Goal: Task Accomplishment & Management: Use online tool/utility

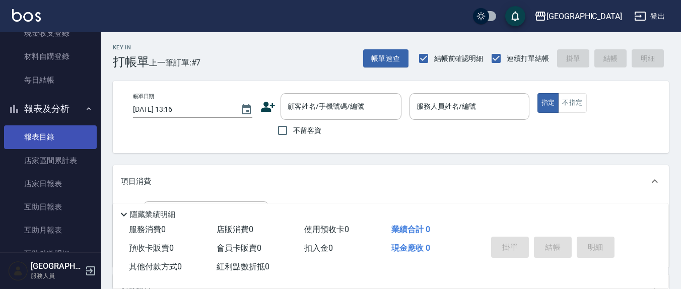
scroll to position [209, 0]
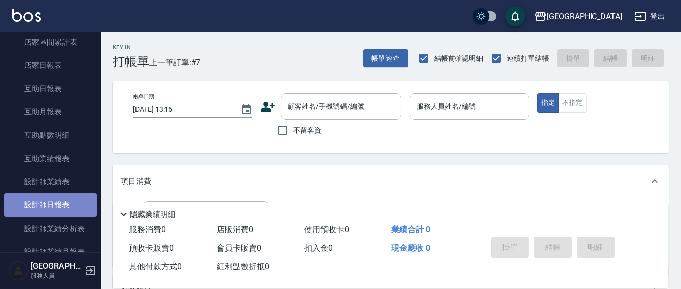
click at [64, 215] on link "設計師日報表" at bounding box center [50, 204] width 93 height 23
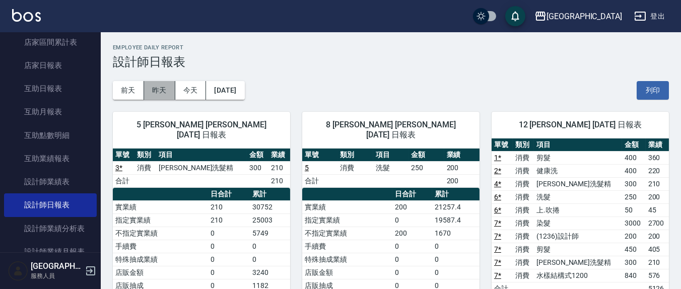
click at [160, 86] on button "昨天" at bounding box center [159, 90] width 31 height 19
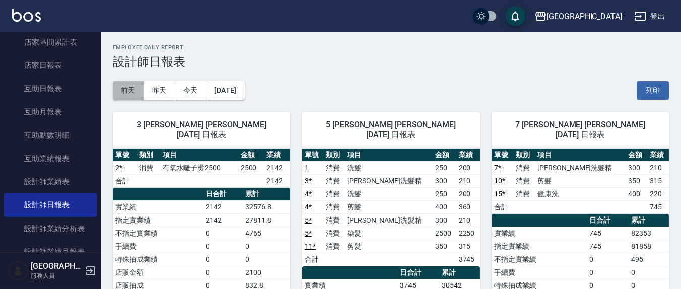
click at [121, 88] on button "前天" at bounding box center [128, 90] width 31 height 19
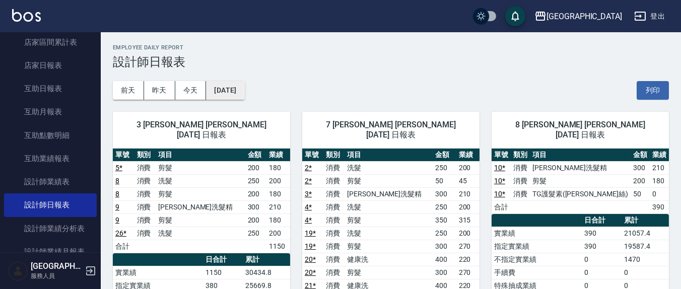
click at [239, 90] on button "[DATE]" at bounding box center [225, 90] width 38 height 19
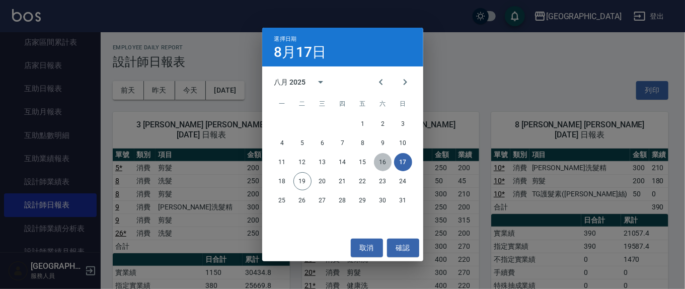
click at [383, 165] on button "16" at bounding box center [383, 162] width 18 height 18
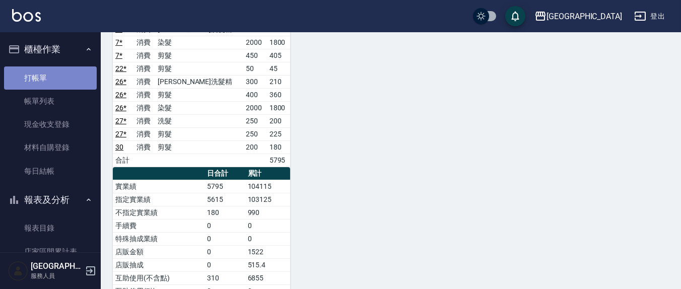
click at [57, 69] on link "打帳單" at bounding box center [50, 77] width 93 height 23
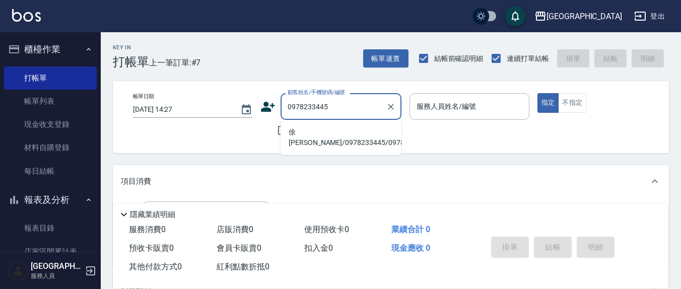
drag, startPoint x: 329, startPoint y: 137, endPoint x: 387, endPoint y: 132, distance: 58.7
click at [329, 138] on li "俆[PERSON_NAME]/0978233445/0978233445" at bounding box center [340, 137] width 121 height 27
type input "俆[PERSON_NAME]/0978233445/0978233445"
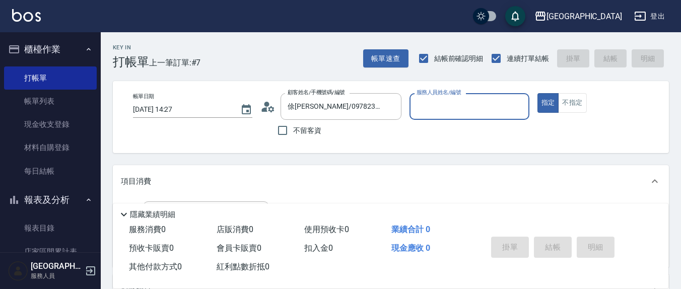
click at [438, 117] on div "服務人員姓名/編號" at bounding box center [468, 106] width 119 height 27
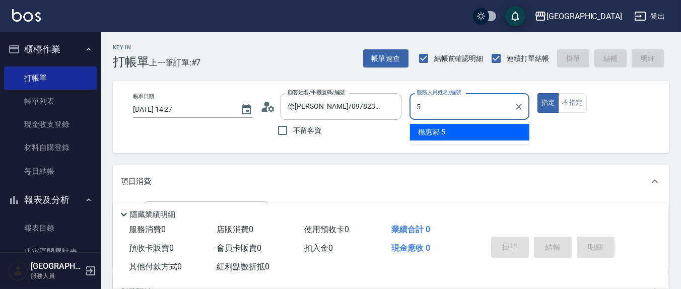
type input "5"
type button "true"
type input "[PERSON_NAME]5"
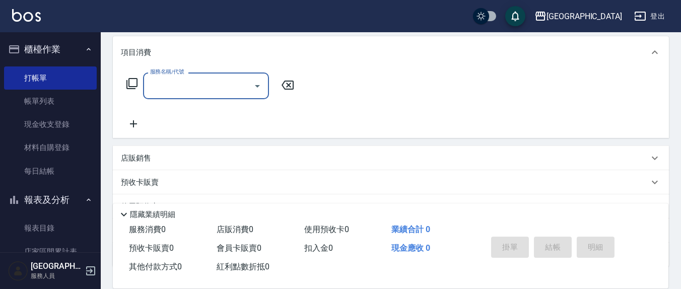
scroll to position [97, 0]
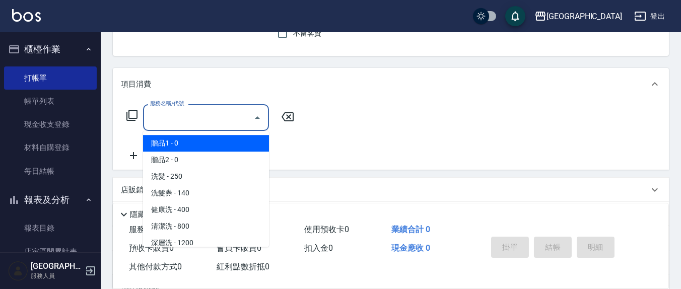
click at [189, 117] on input "服務名稱/代號" at bounding box center [199, 118] width 102 height 18
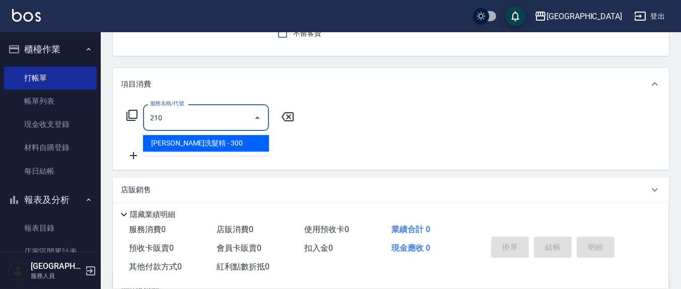
type input "歐娜洗髮精(210)"
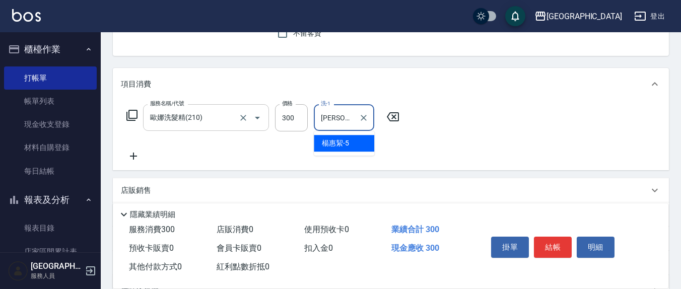
type input "[PERSON_NAME]5"
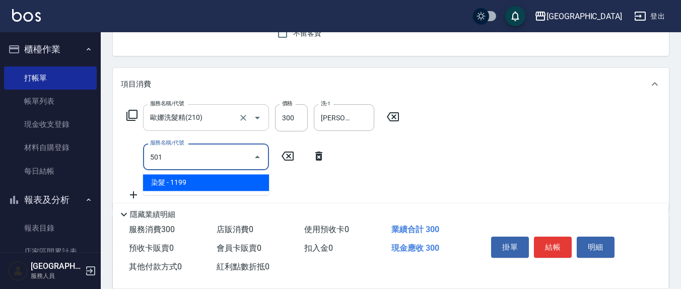
type input "染髮(501)"
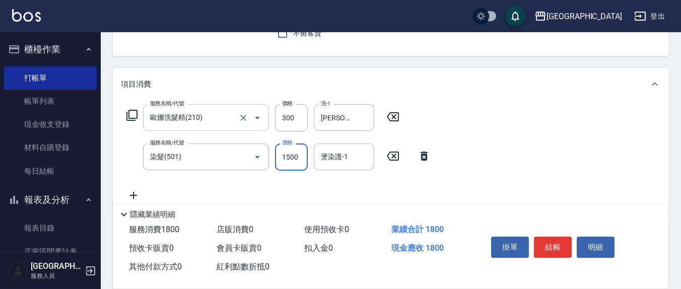
type input "1500"
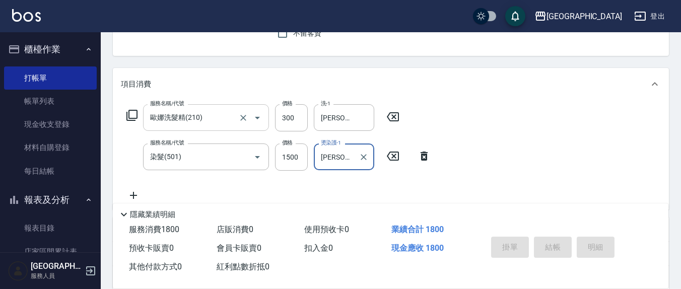
type input "[PERSON_NAME]5"
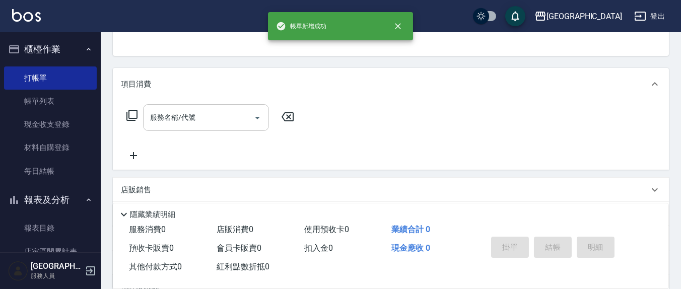
scroll to position [0, 0]
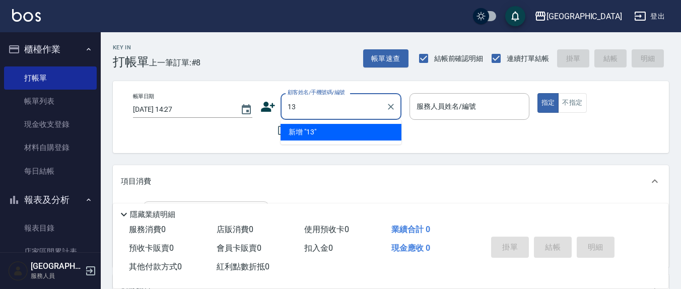
type input "13"
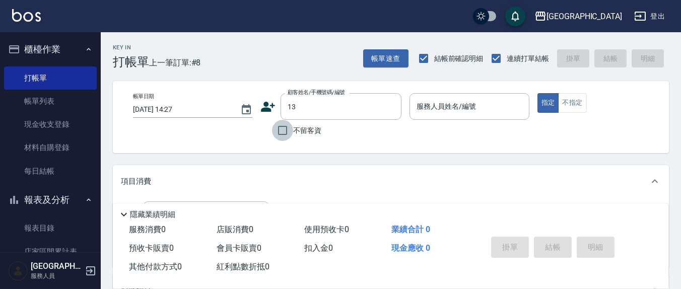
click at [291, 127] on input "不留客資" at bounding box center [282, 130] width 21 height 21
checkbox input "true"
type input "[PERSON_NAME]/0900501357/"
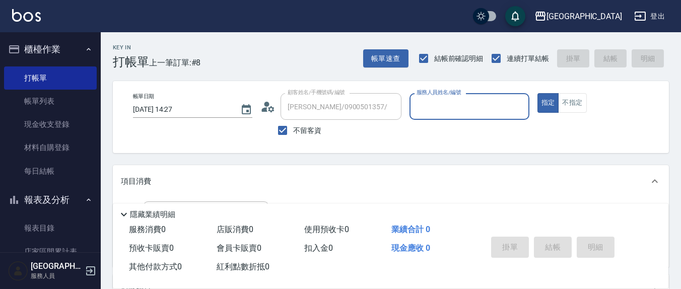
click at [445, 110] on input "服務人員姓名/編號" at bounding box center [469, 107] width 110 height 18
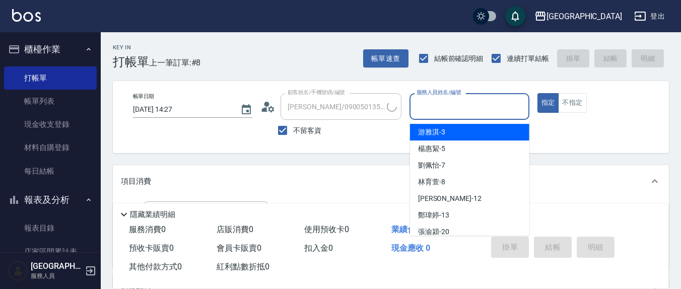
type input "1"
type input "[PERSON_NAME]/0966503370/"
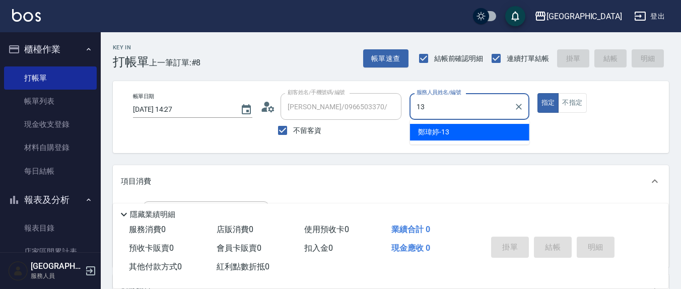
type input "[PERSON_NAME]-13"
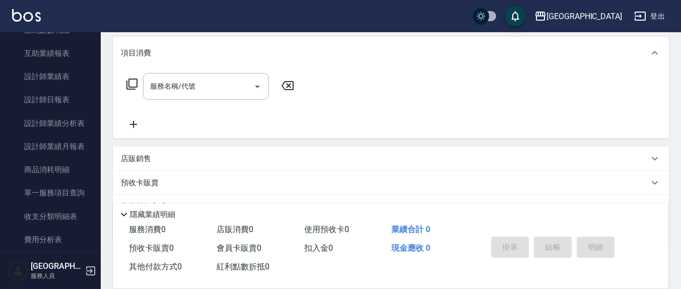
scroll to position [177, 0]
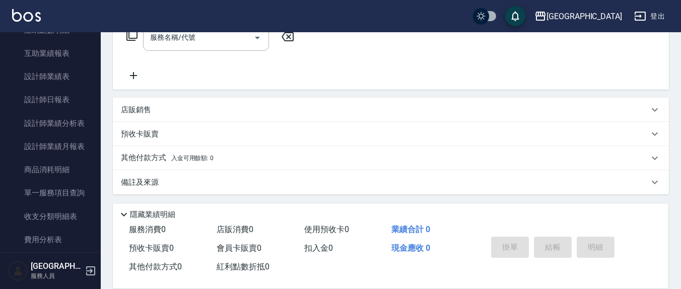
click at [157, 109] on div "店販銷售" at bounding box center [385, 110] width 528 height 11
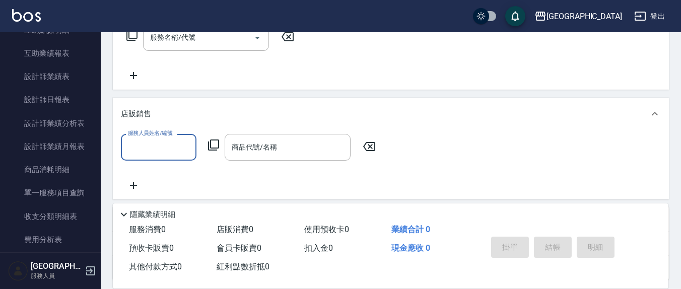
scroll to position [0, 0]
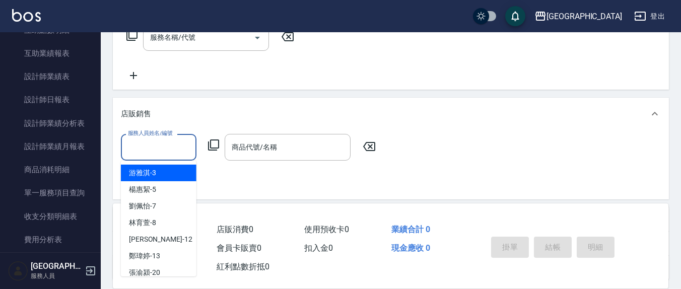
click at [166, 153] on input "服務人員姓名/編號" at bounding box center [158, 147] width 66 height 18
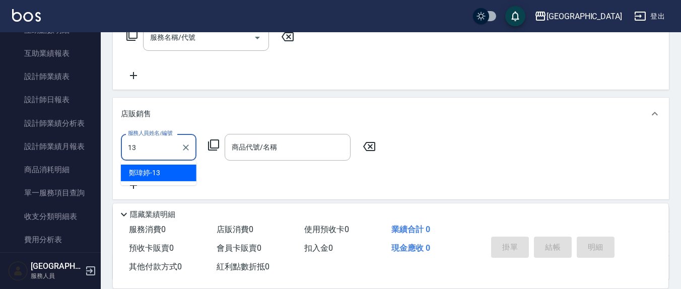
type input "[PERSON_NAME]-13"
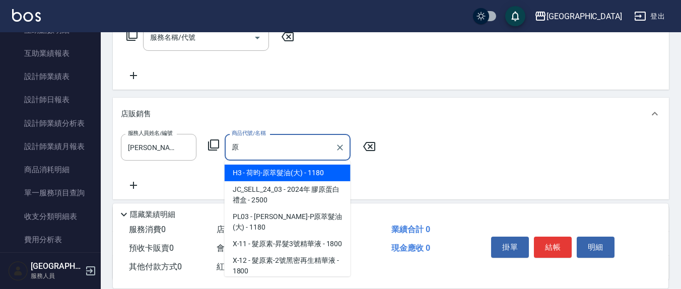
click at [318, 169] on span "H3 - 荷昀-原萃髮油(大) - 1180" at bounding box center [288, 173] width 126 height 17
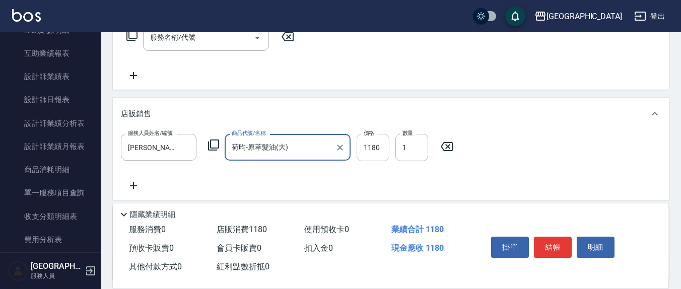
type input "荷昀-原萃髮油(大)"
click at [382, 142] on input "1180" at bounding box center [372, 147] width 33 height 27
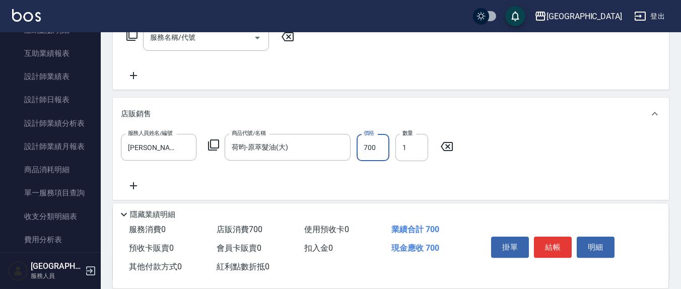
type input "700"
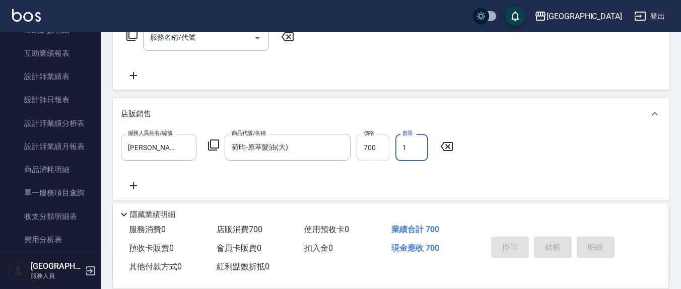
type input "[DATE] 14:28"
